Goal: Task Accomplishment & Management: Complete application form

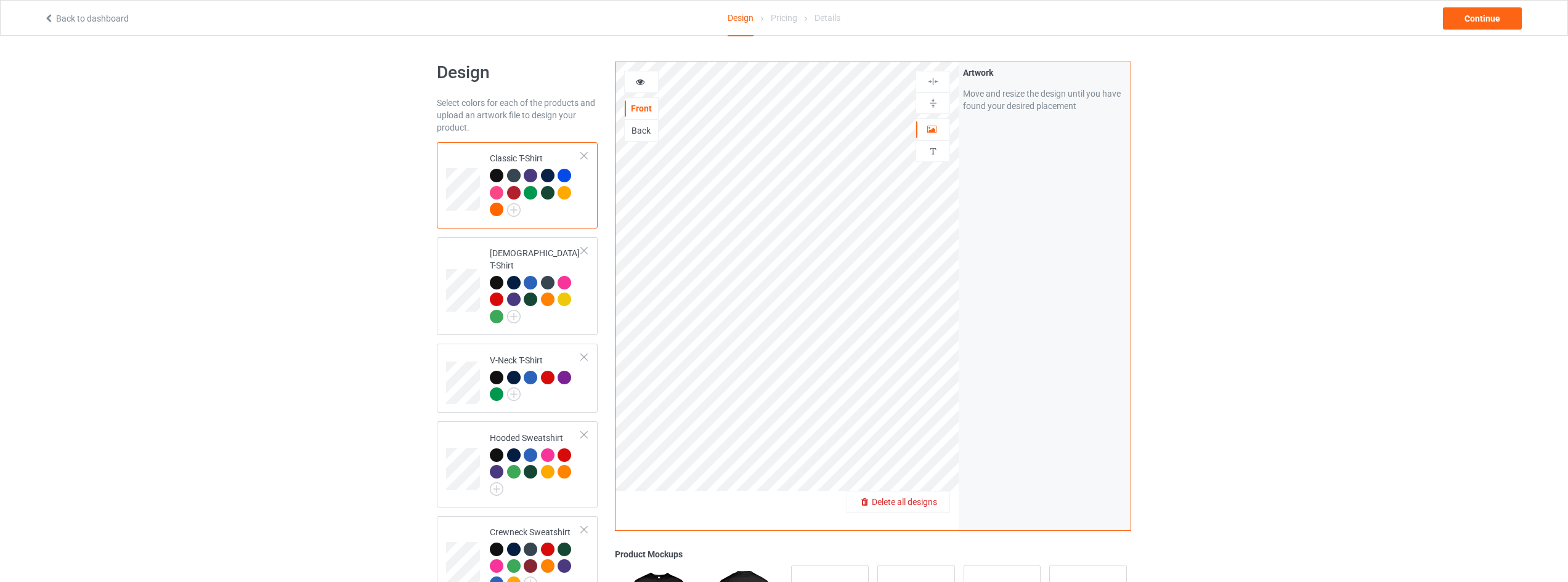
click at [932, 498] on span "Delete all designs" at bounding box center [905, 502] width 65 height 10
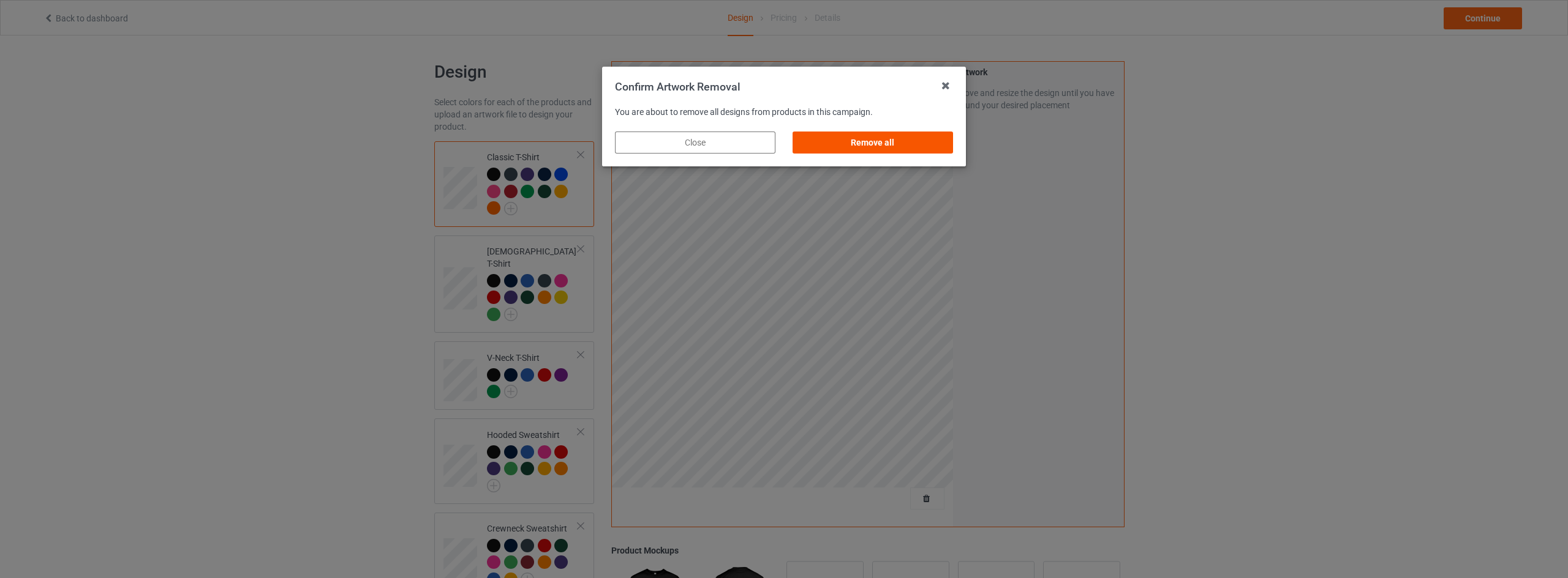
click at [884, 132] on div "Remove all" at bounding box center [873, 142] width 161 height 22
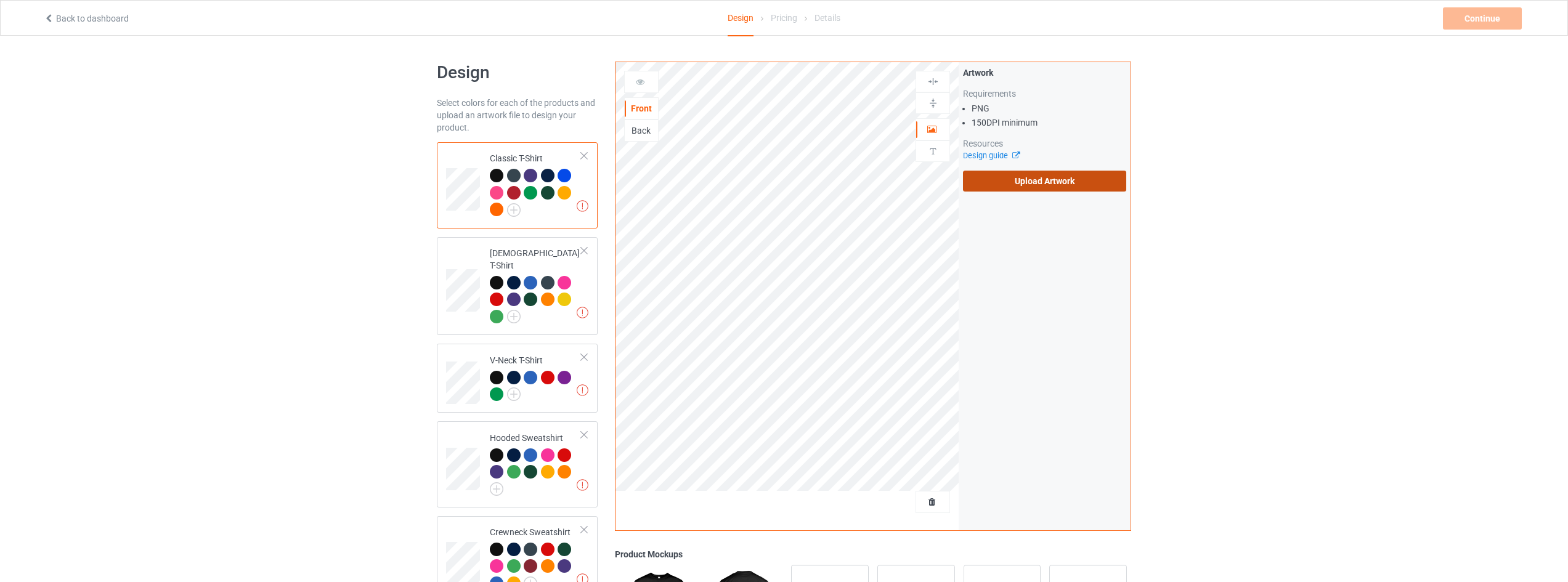
click at [1034, 176] on label "Upload Artwork" at bounding box center [1044, 181] width 163 height 21
click at [0, 0] on input "Upload Artwork" at bounding box center [0, 0] width 0 height 0
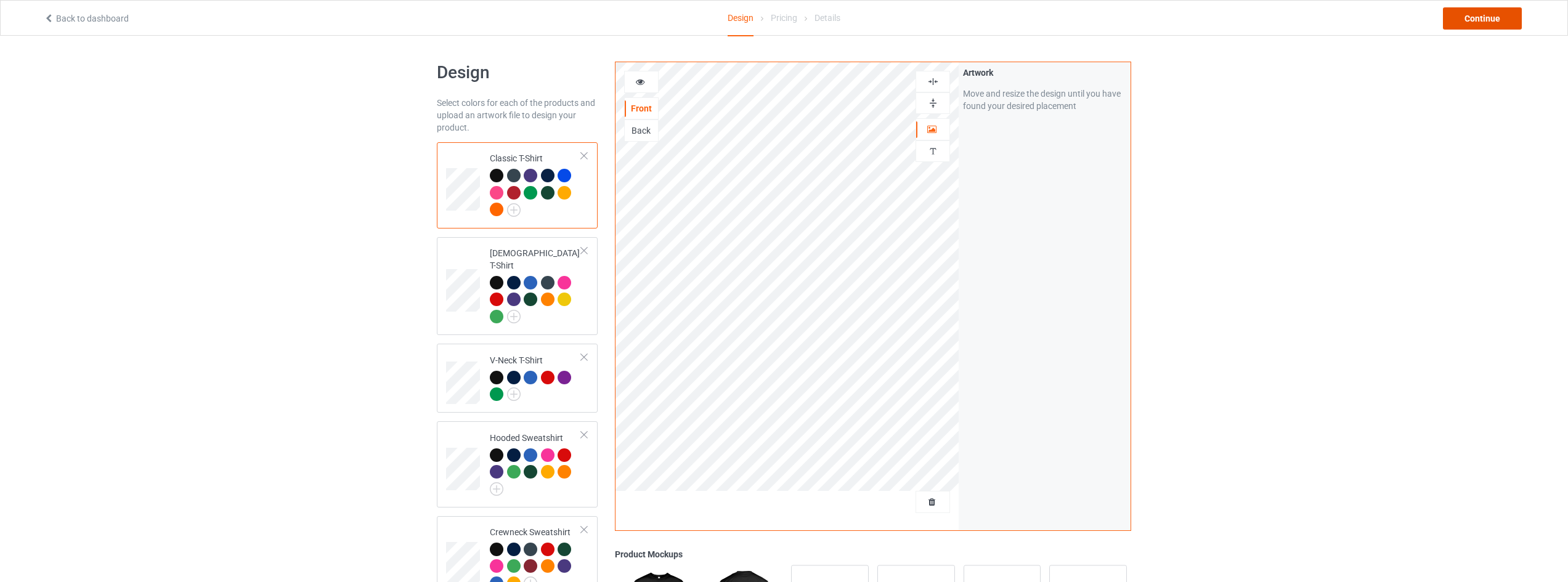
click at [1489, 17] on div "Continue" at bounding box center [1482, 18] width 79 height 22
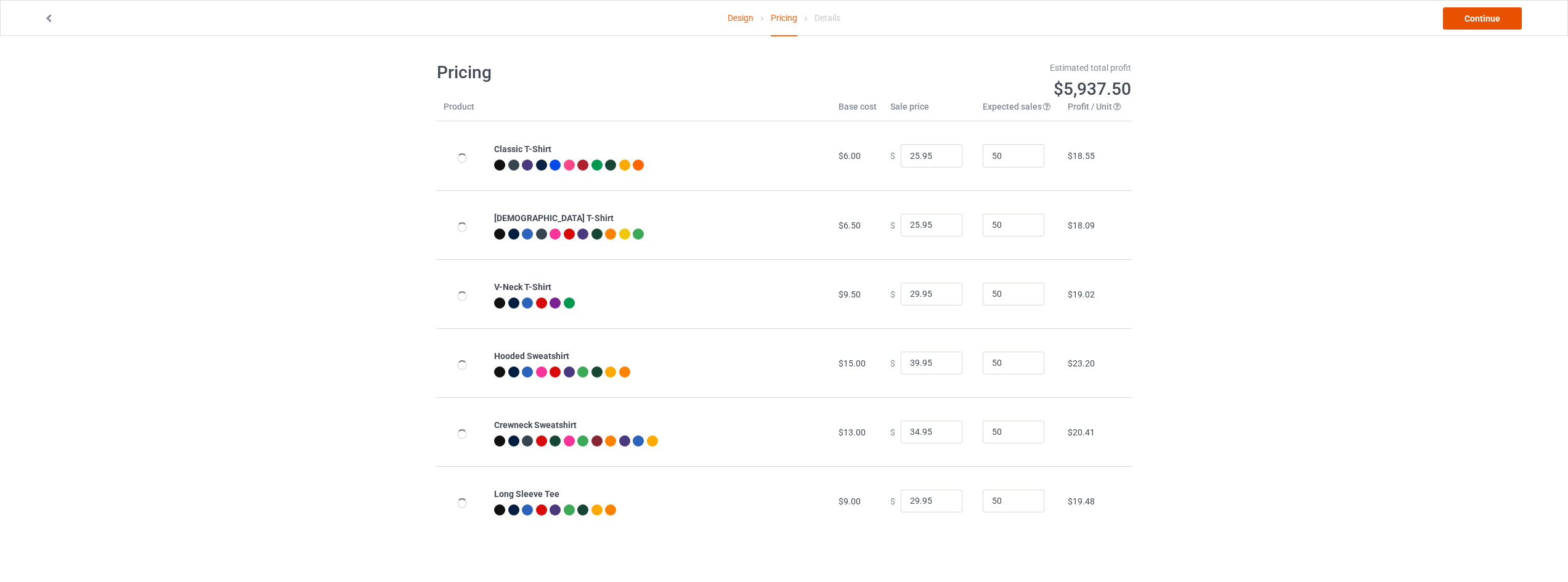
click at [1483, 16] on link "Continue" at bounding box center [1482, 18] width 79 height 22
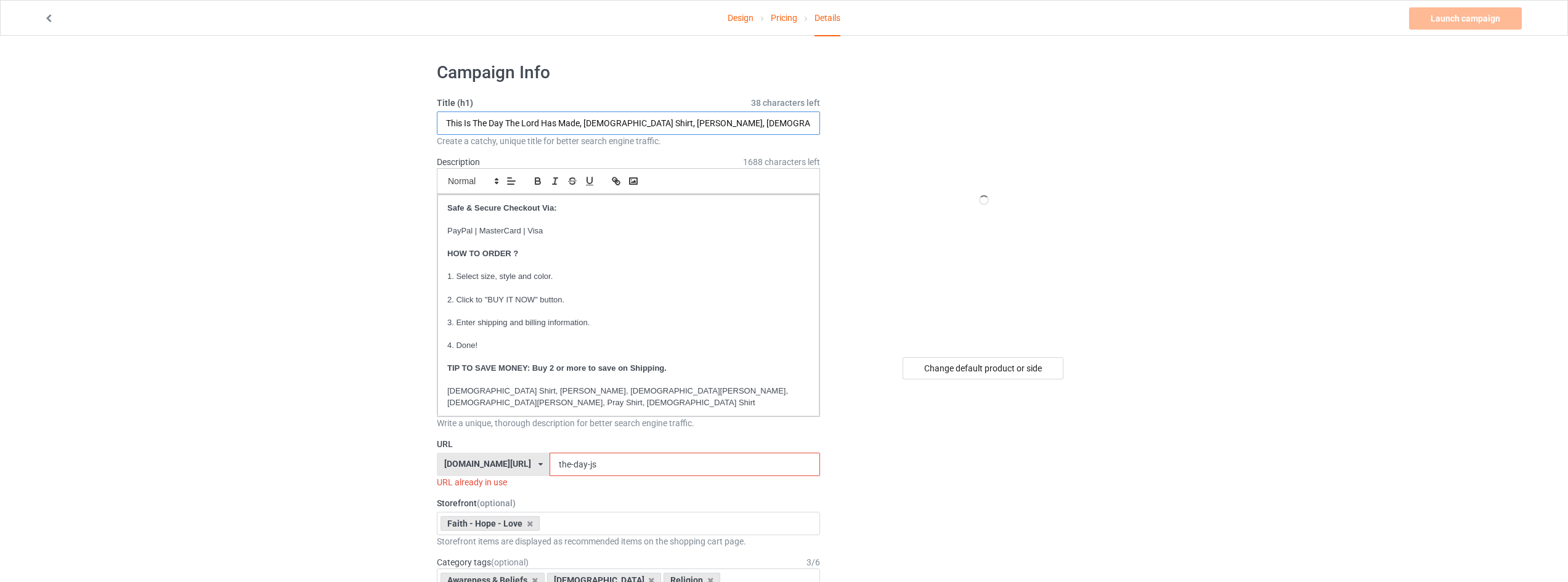
drag, startPoint x: 580, startPoint y: 122, endPoint x: 390, endPoint y: 134, distance: 190.4
type input "Sorry I'm Late I Walk By Faith Tripping Constantly, [DEMOGRAPHIC_DATA] Shirt, […"
drag, startPoint x: 596, startPoint y: 453, endPoint x: 466, endPoint y: 452, distance: 130.0
click at [467, 453] on div "[DOMAIN_NAME][URL] [DOMAIN_NAME][URL] [DOMAIN_NAME][URL] [DOMAIN_NAME][URL] [DO…" at bounding box center [628, 465] width 383 height 23
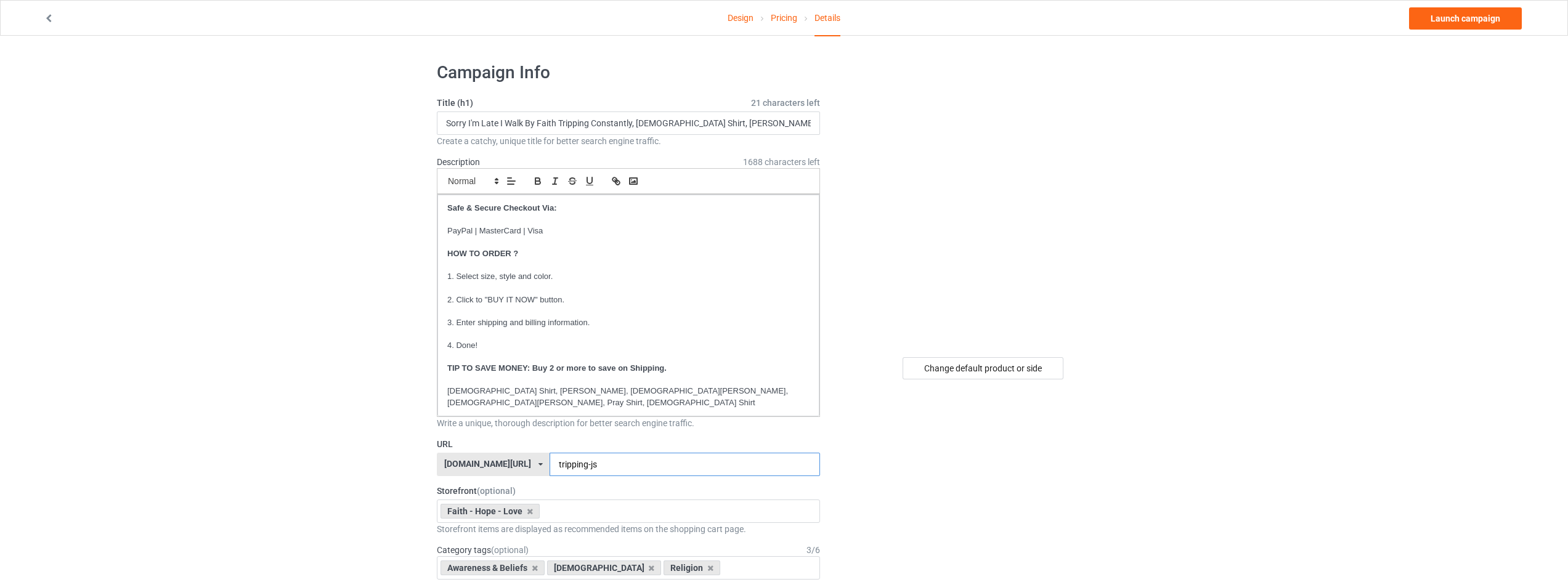
type input "tripping-js"
drag, startPoint x: 598, startPoint y: 455, endPoint x: 488, endPoint y: 454, distance: 110.0
click at [487, 455] on div "[DOMAIN_NAME][URL] [DOMAIN_NAME][URL] [DOMAIN_NAME][URL] [DOMAIN_NAME][URL] [DO…" at bounding box center [628, 465] width 383 height 23
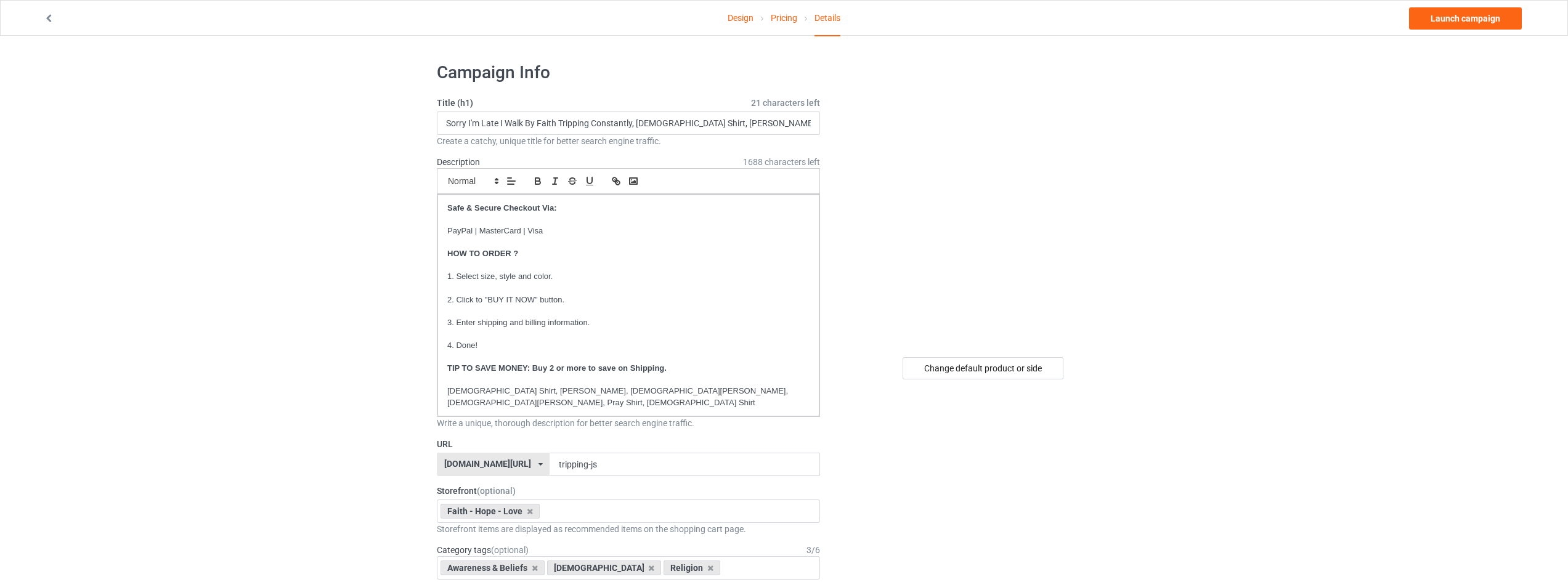
drag, startPoint x: 1462, startPoint y: 10, endPoint x: 1452, endPoint y: 11, distance: 10.0
click at [1462, 10] on link "Launch campaign" at bounding box center [1465, 18] width 113 height 22
